Goal: Find specific page/section: Find specific page/section

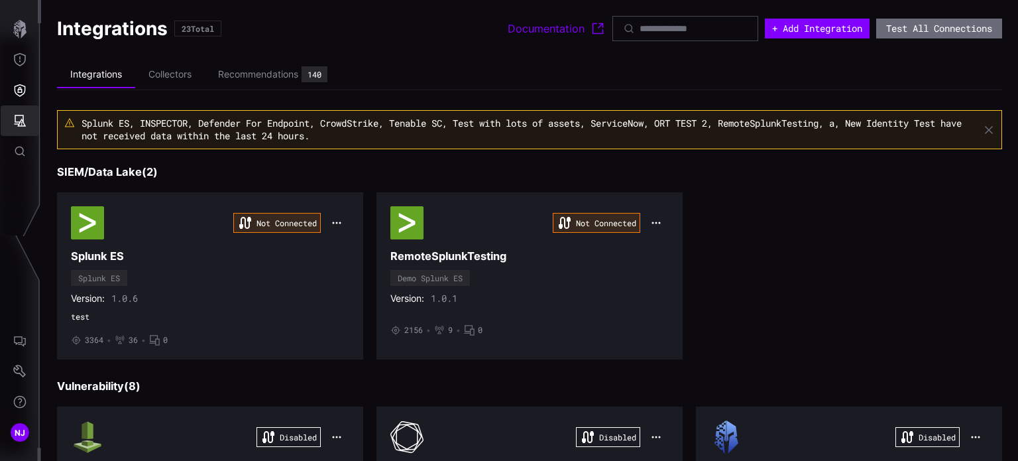
scroll to position [1170, 0]
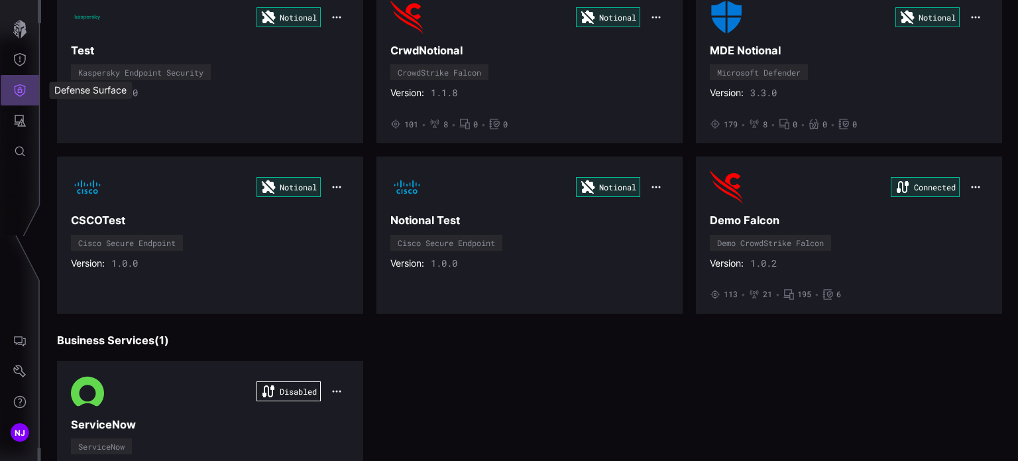
click at [21, 101] on button "Defense Surface" at bounding box center [20, 90] width 38 height 30
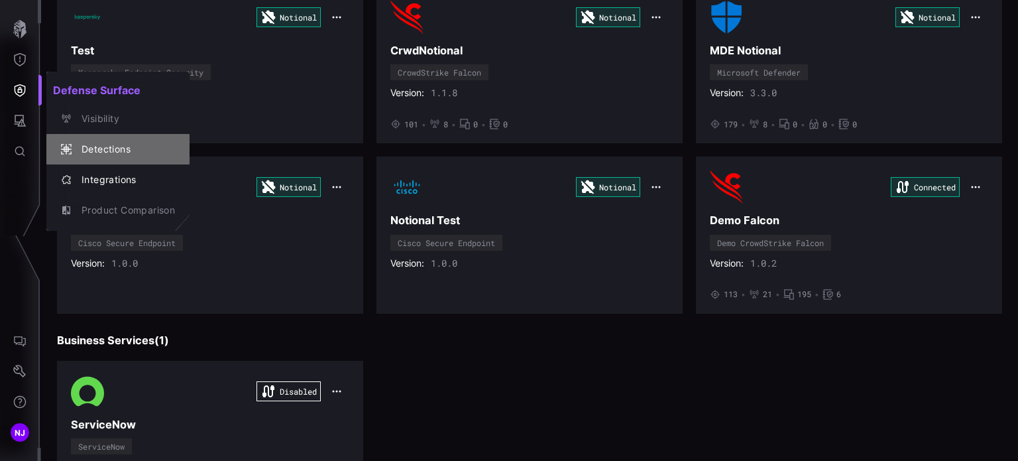
click at [103, 149] on div "Detections" at bounding box center [125, 149] width 100 height 17
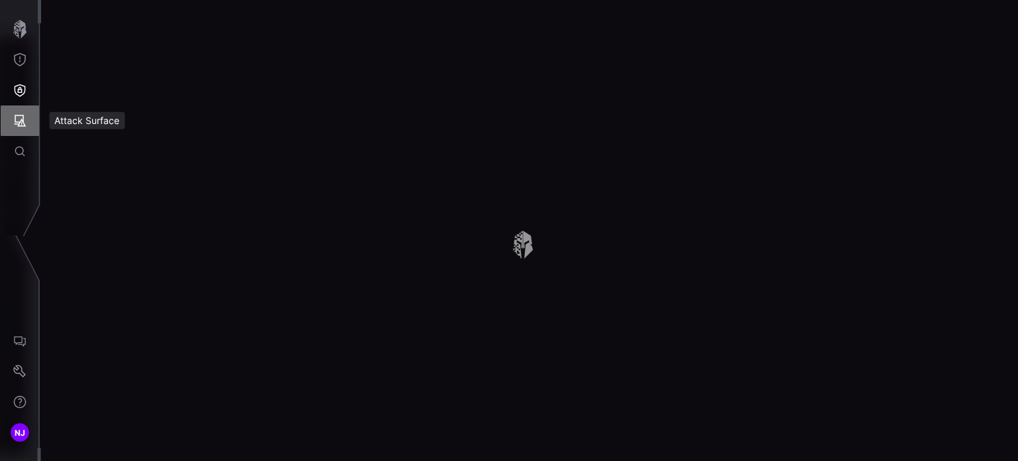
click at [21, 119] on icon "Attack Surface" at bounding box center [19, 120] width 13 height 13
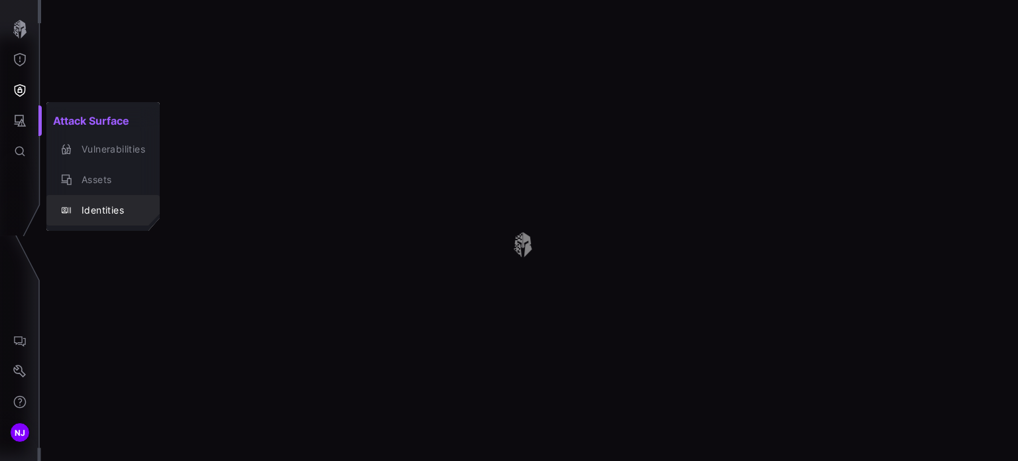
click at [98, 209] on div "Identities" at bounding box center [110, 210] width 70 height 17
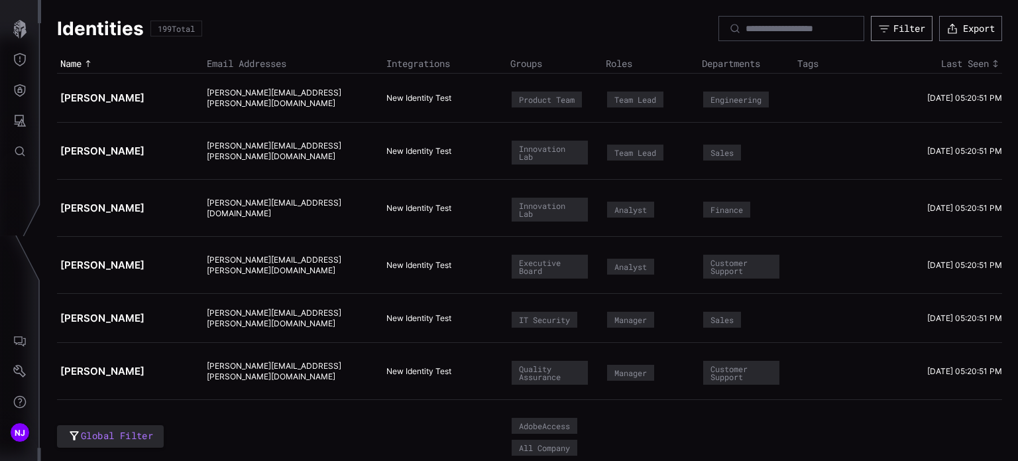
click at [894, 26] on div "Filter" at bounding box center [910, 29] width 32 height 12
click at [632, 24] on div "Identities 199 Total Filter Export" at bounding box center [529, 28] width 945 height 25
click at [21, 36] on icon "button" at bounding box center [19, 29] width 13 height 19
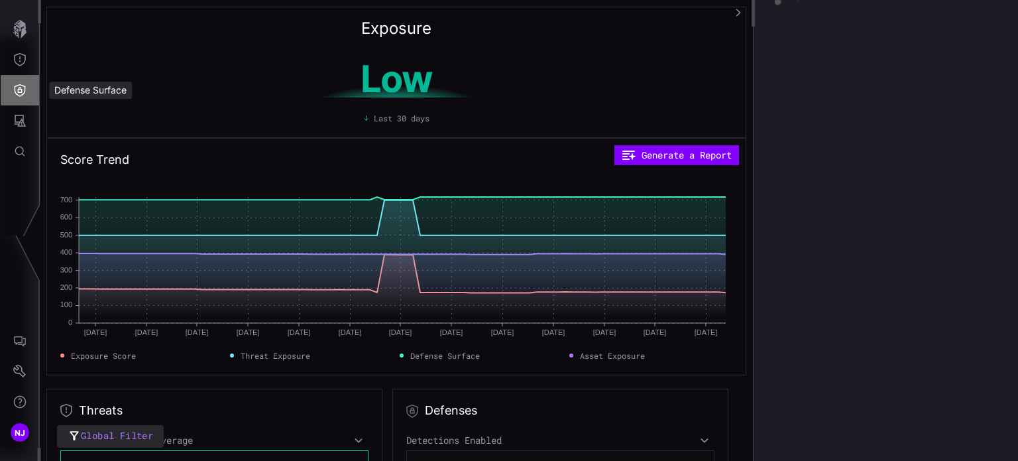
click at [21, 95] on icon "Defense Surface" at bounding box center [20, 90] width 11 height 13
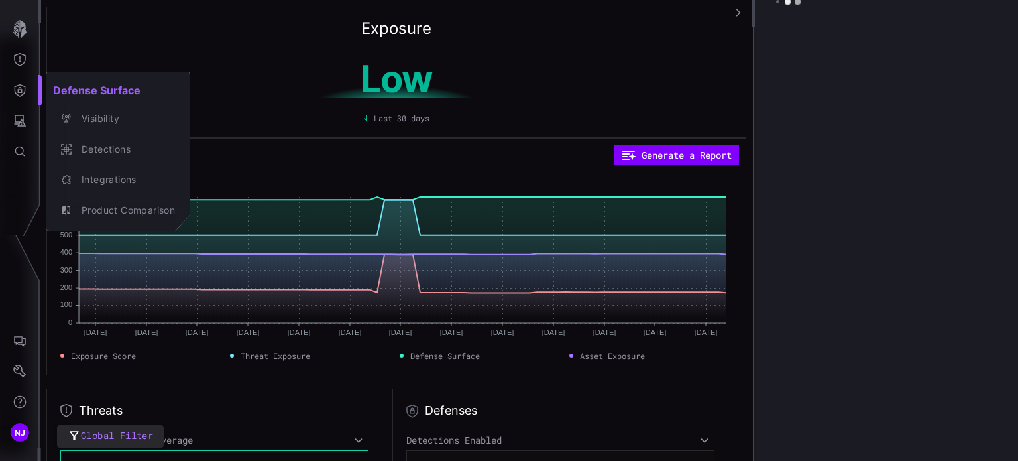
click at [21, 38] on div at bounding box center [509, 230] width 1018 height 461
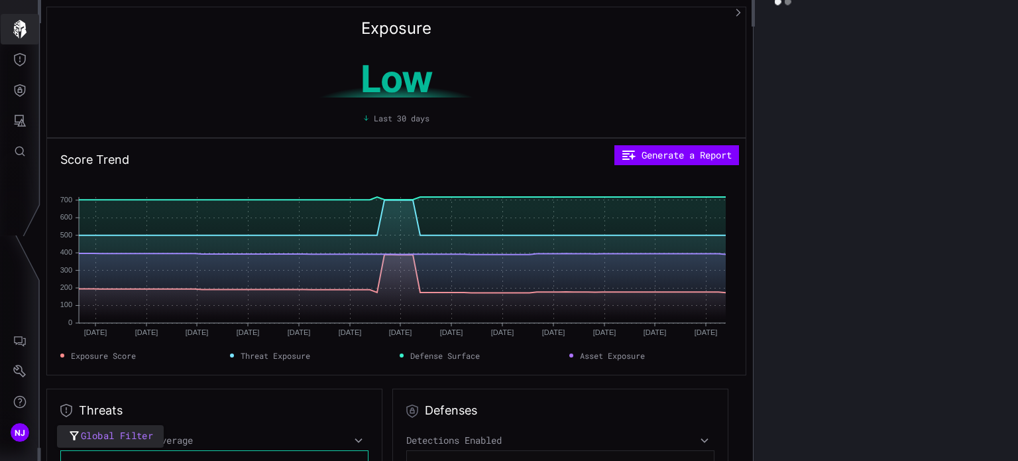
click at [17, 31] on icon "button" at bounding box center [19, 29] width 13 height 19
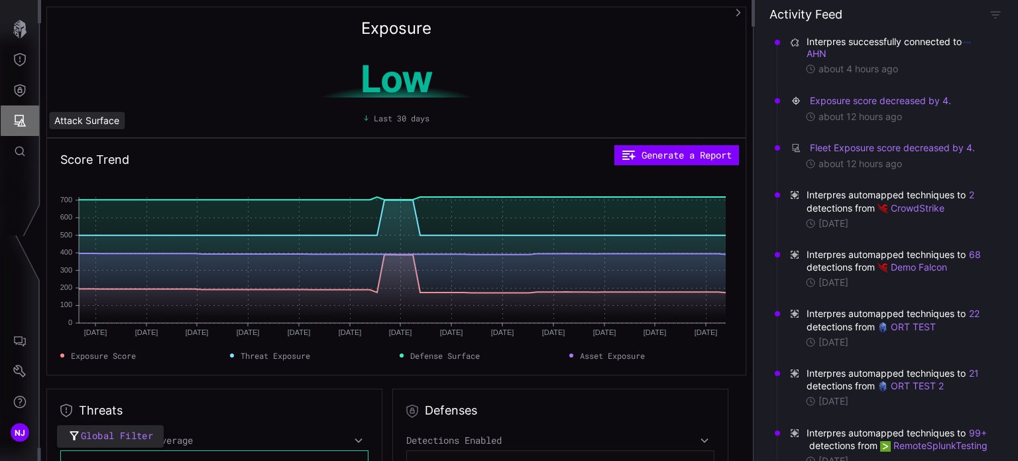
click at [19, 127] on icon "Attack Surface" at bounding box center [19, 120] width 13 height 13
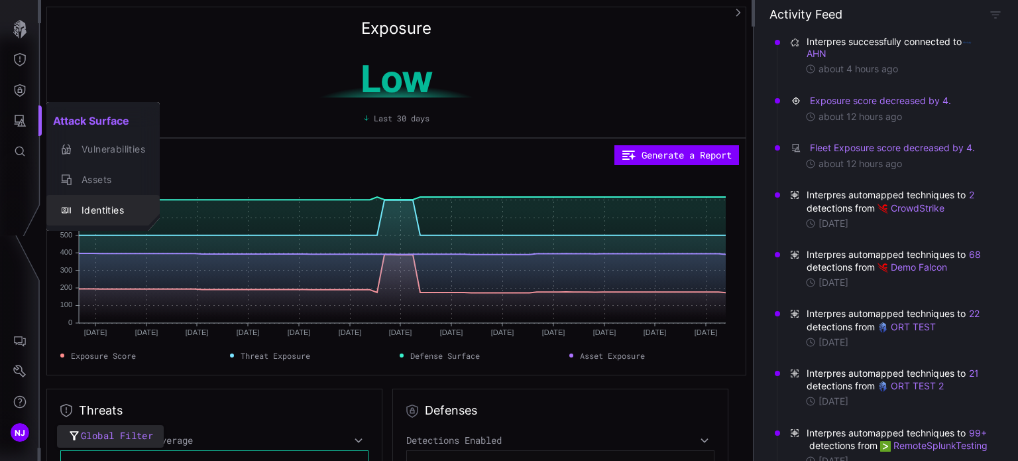
click at [108, 209] on div "Identities" at bounding box center [110, 210] width 70 height 17
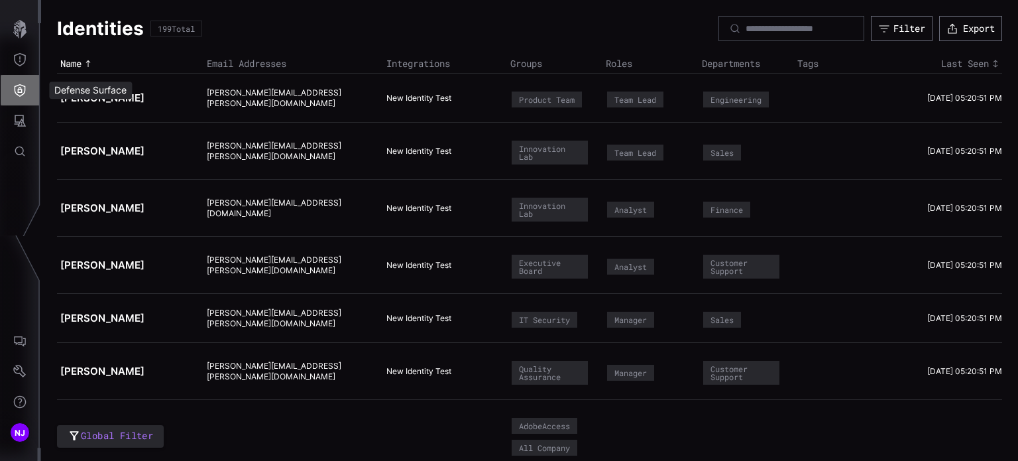
click at [21, 91] on icon "Defense Surface" at bounding box center [19, 90] width 13 height 13
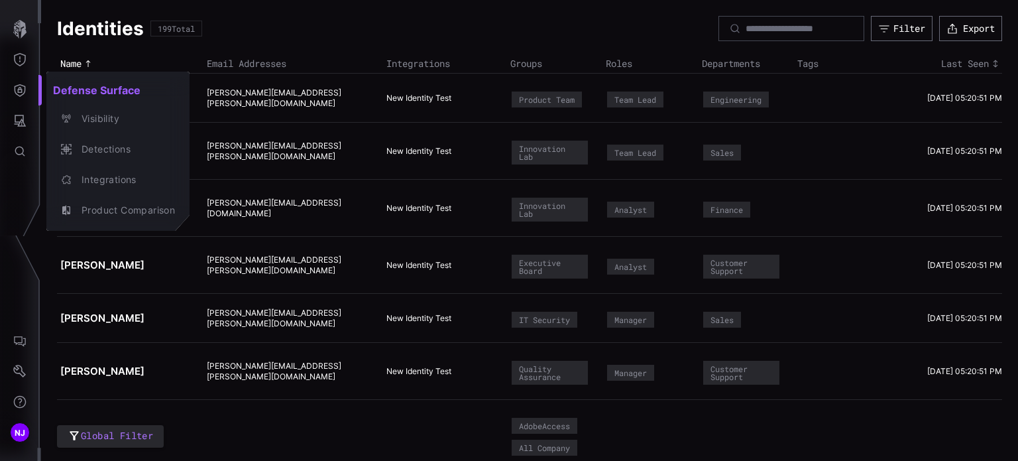
click at [645, 29] on div at bounding box center [509, 230] width 1018 height 461
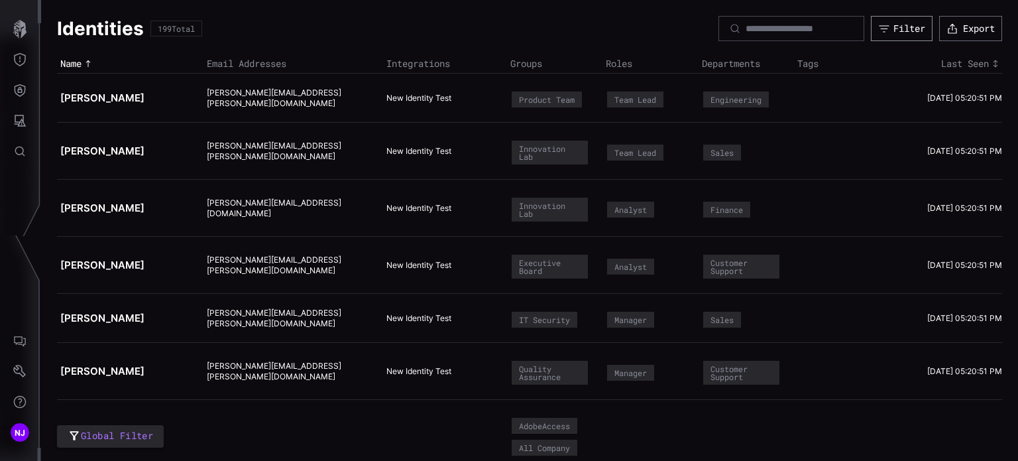
click at [886, 38] on button "Filter" at bounding box center [902, 28] width 62 height 25
click at [22, 341] on icon "AI Chat" at bounding box center [20, 341] width 12 height 11
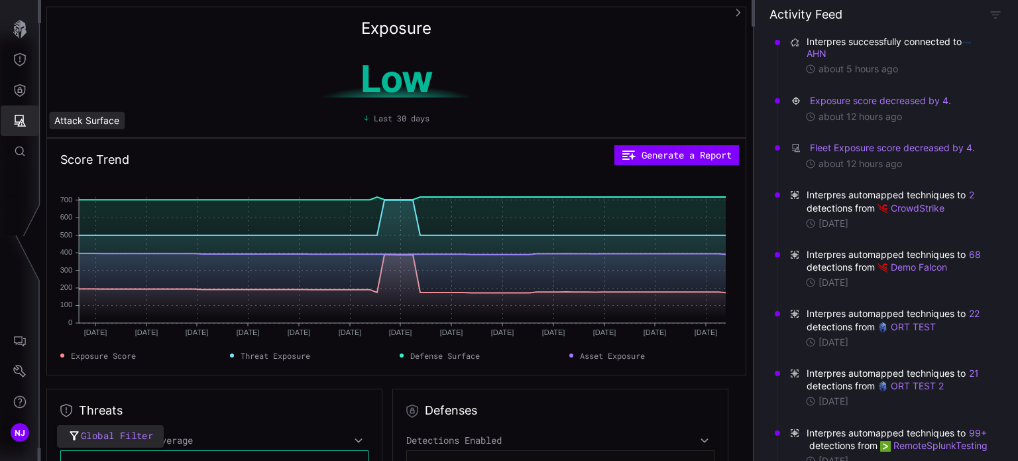
click at [20, 127] on icon "Attack Surface" at bounding box center [19, 120] width 13 height 13
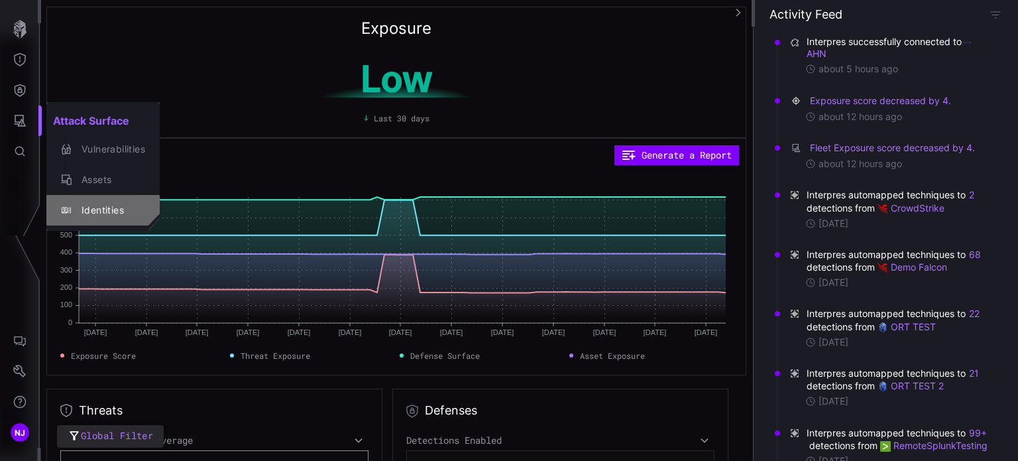
click at [111, 211] on div "Identities" at bounding box center [110, 210] width 70 height 17
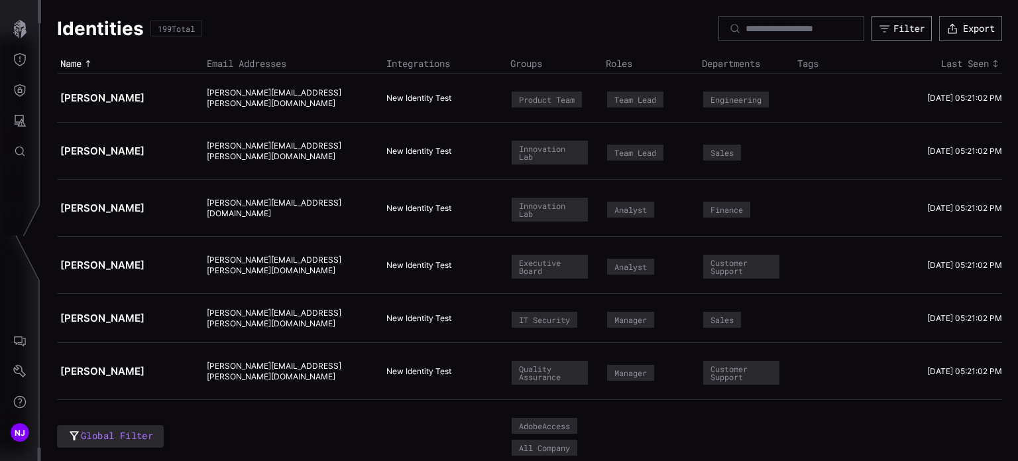
click at [894, 31] on div "Filter" at bounding box center [909, 29] width 31 height 12
click at [602, 16] on div "Identities 199 Total Filter Export" at bounding box center [529, 28] width 945 height 25
